Goal: Obtain resource: Download file/media

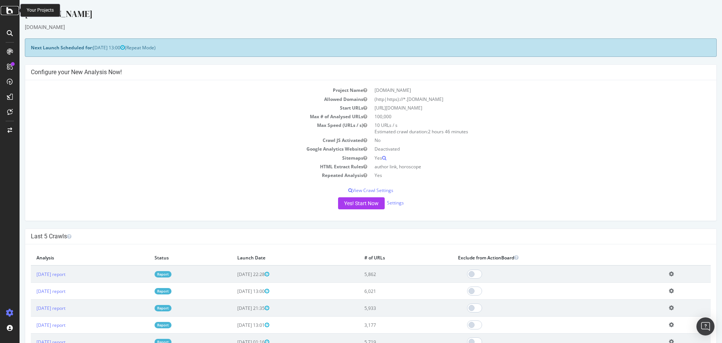
click at [10, 10] on icon at bounding box center [9, 10] width 7 height 9
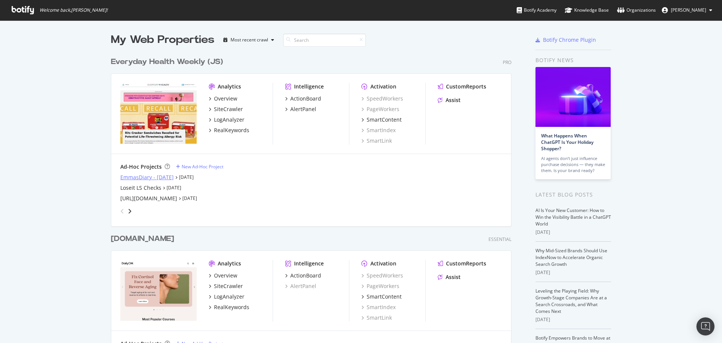
scroll to position [337, 711]
click at [167, 65] on div "Everyday Health Weekly (JS)" at bounding box center [167, 61] width 112 height 11
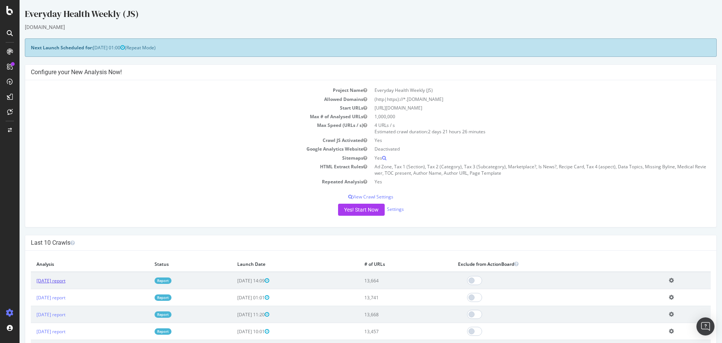
click at [65, 281] on link "2025 Aug. 27th report" at bounding box center [50, 280] width 29 height 6
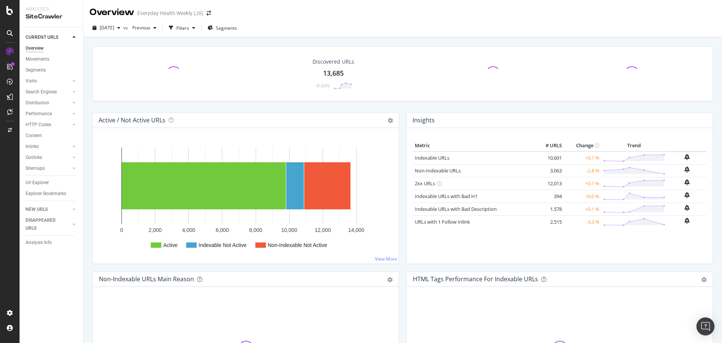
click at [332, 71] on div "13,685" at bounding box center [333, 73] width 21 height 10
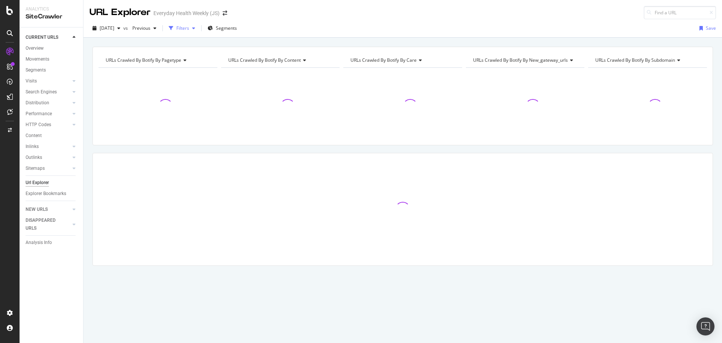
click at [189, 29] on div "Filters" at bounding box center [182, 28] width 13 height 6
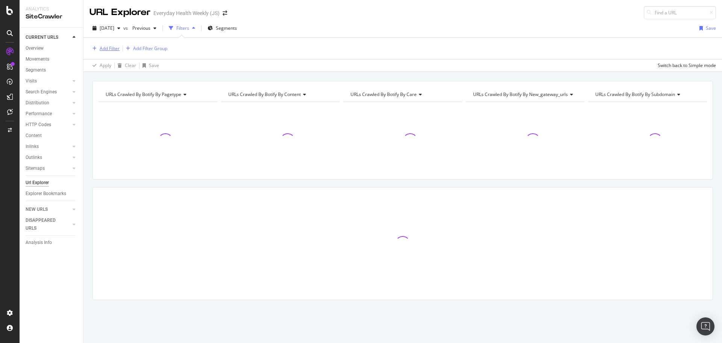
click at [111, 46] on div "Add Filter" at bounding box center [110, 48] width 20 height 6
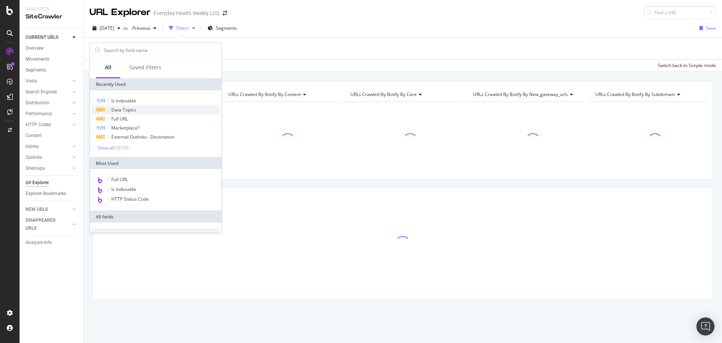
click at [131, 111] on span "Data Topics" at bounding box center [123, 109] width 25 height 6
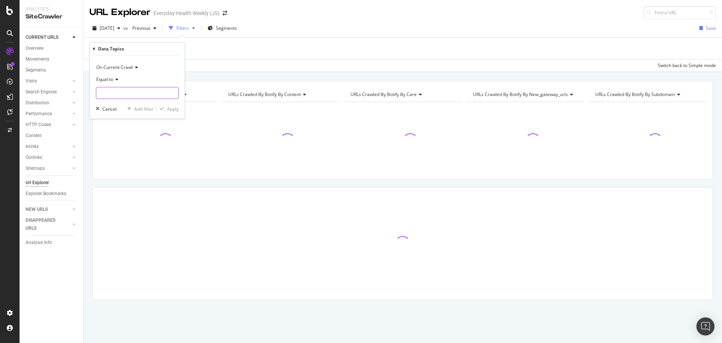
click at [129, 88] on input "text" at bounding box center [137, 93] width 82 height 12
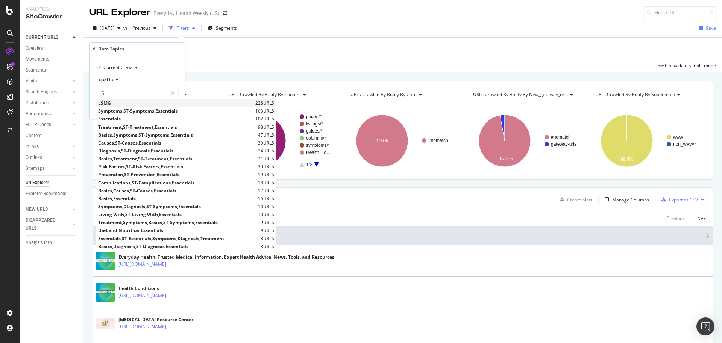
click at [124, 102] on span "LSMG" at bounding box center [175, 103] width 155 height 6
type input "LSMG"
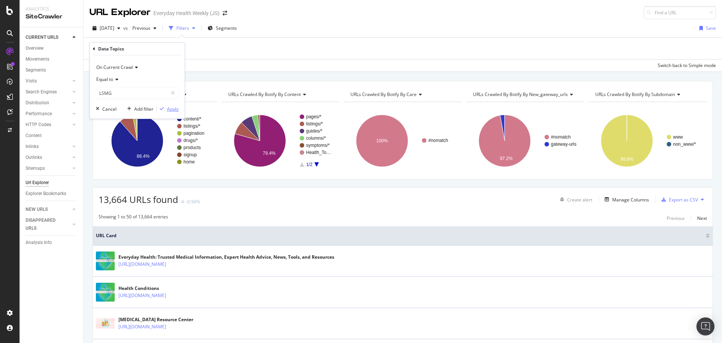
click at [165, 108] on div "button" at bounding box center [162, 108] width 10 height 5
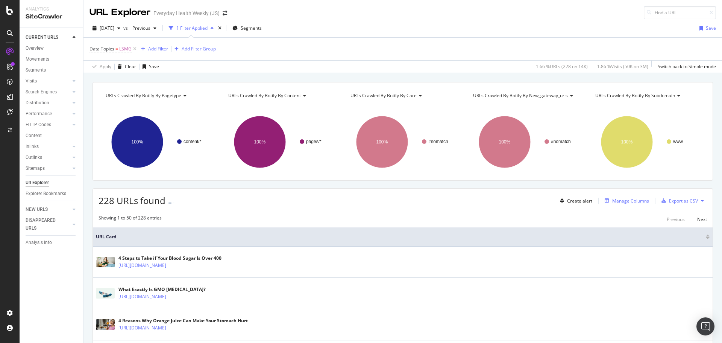
click at [631, 202] on div "Manage Columns" at bounding box center [630, 201] width 37 height 6
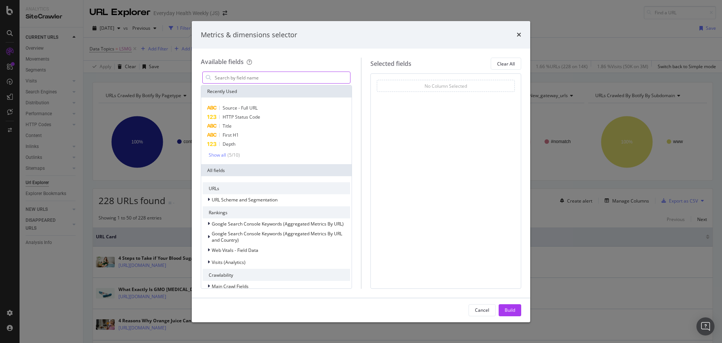
click at [251, 77] on input "modal" at bounding box center [282, 77] width 136 height 11
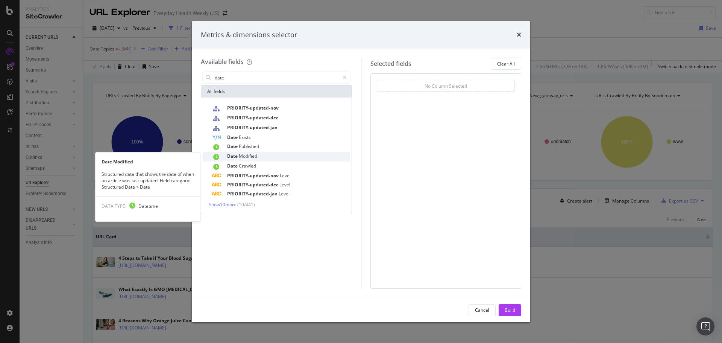
type input "date"
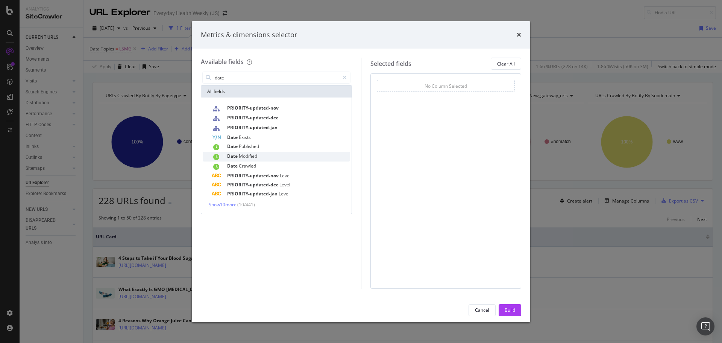
click at [249, 156] on span "Modified" at bounding box center [248, 156] width 18 height 6
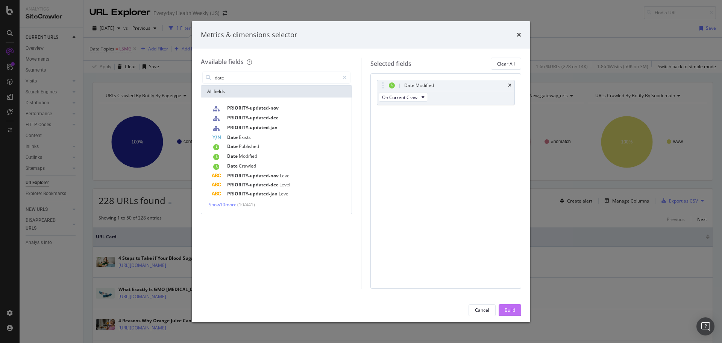
click at [505, 311] on div "Build" at bounding box center [510, 310] width 11 height 6
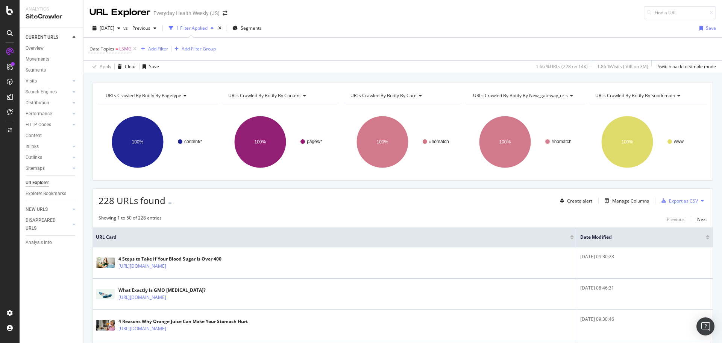
click at [678, 201] on div "Export as CSV" at bounding box center [683, 201] width 29 height 6
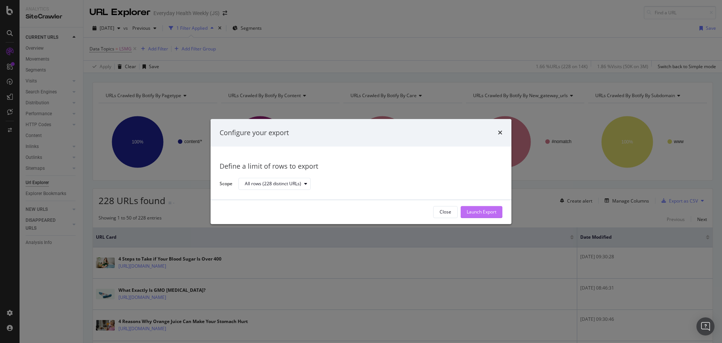
click at [487, 213] on div "Launch Export" at bounding box center [482, 212] width 30 height 6
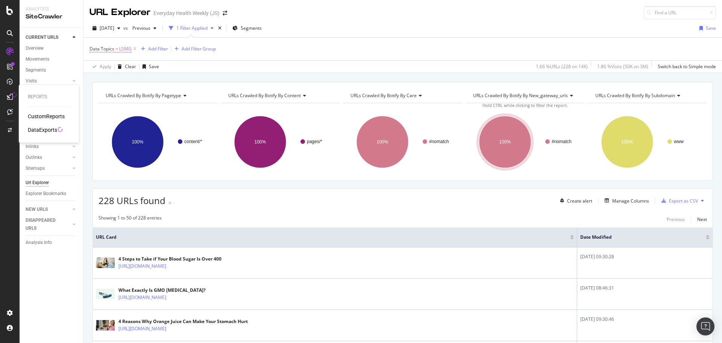
click at [35, 132] on div "DataExports" at bounding box center [42, 130] width 29 height 8
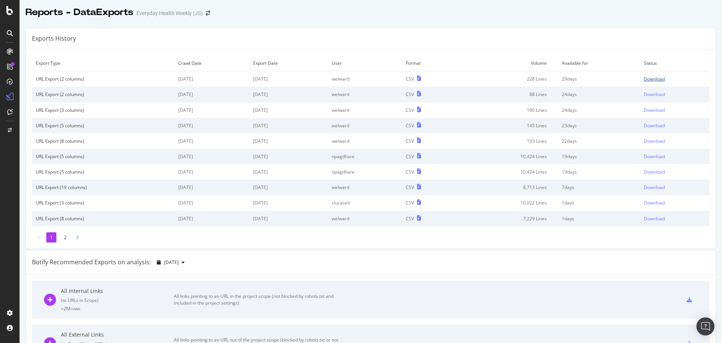
click at [644, 76] on div "Download" at bounding box center [654, 79] width 21 height 6
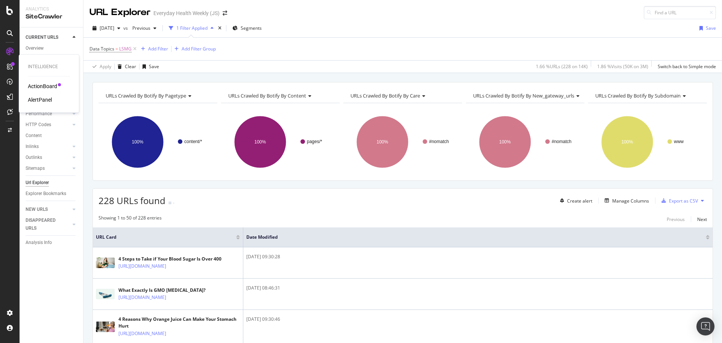
click at [45, 87] on div "ActionBoard" at bounding box center [42, 86] width 29 height 8
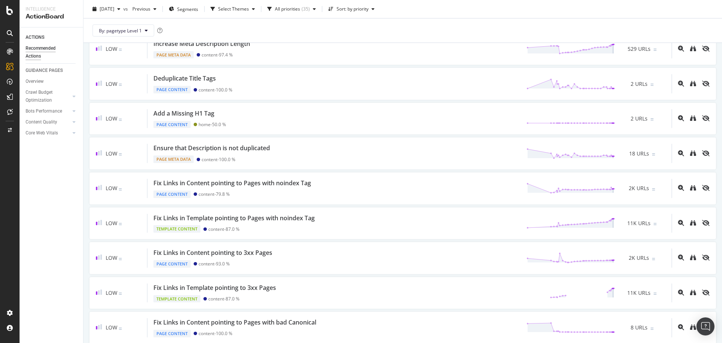
scroll to position [527, 0]
